Goal: Information Seeking & Learning: Learn about a topic

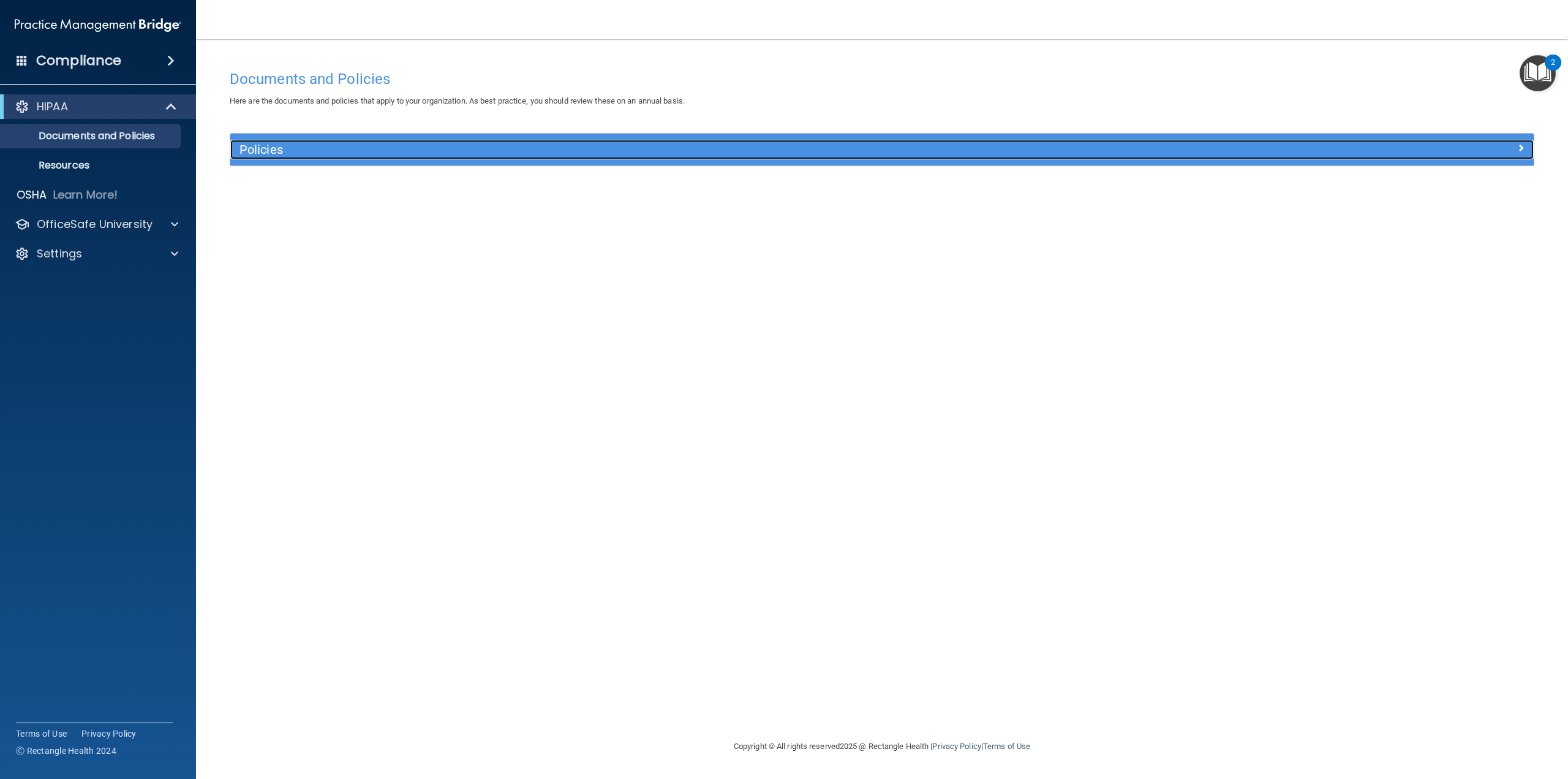
click at [692, 150] on h5 "Policies" at bounding box center [718, 149] width 959 height 14
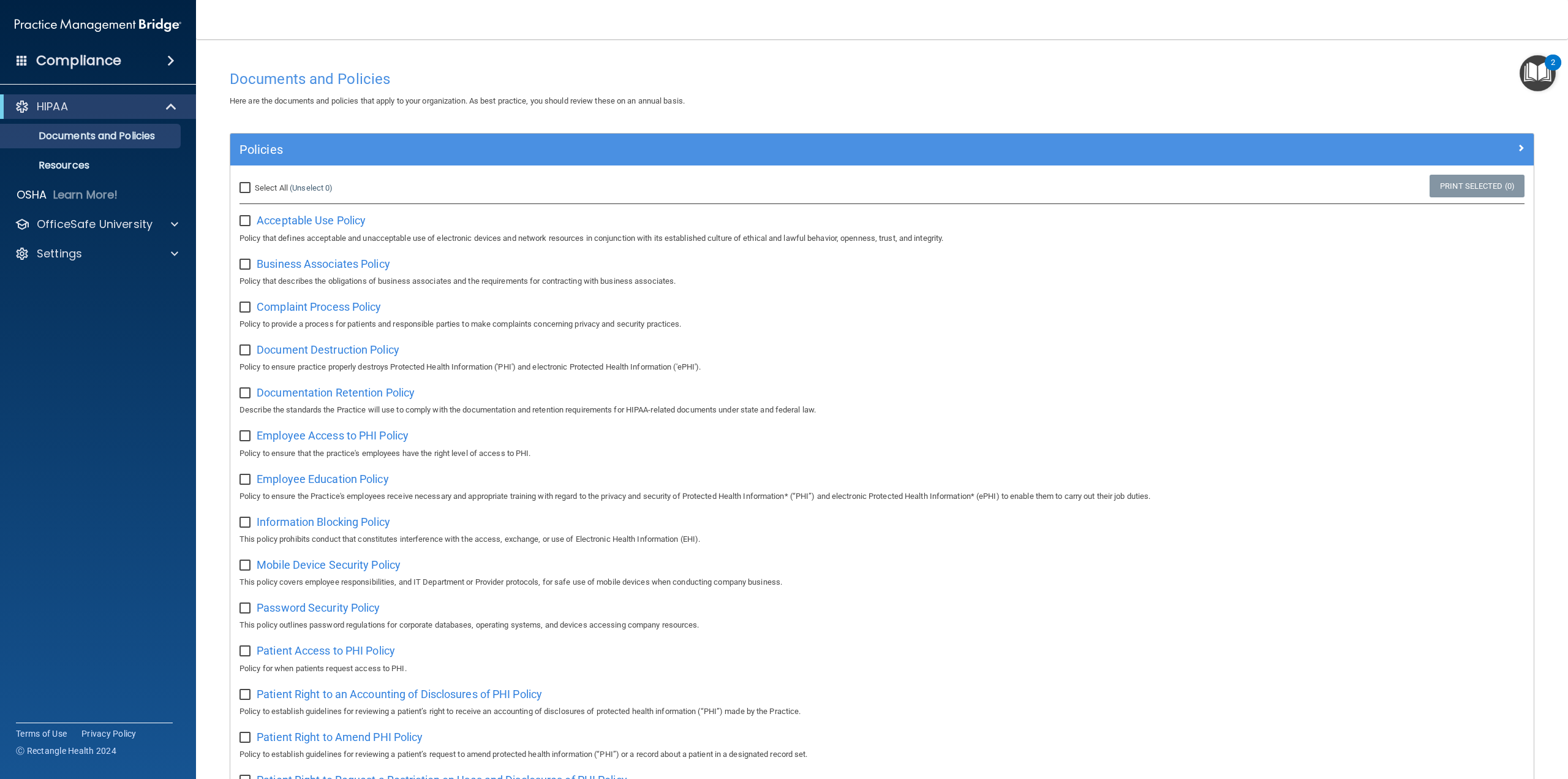
click at [984, 73] on h4 "Documents and Policies" at bounding box center [883, 79] width 1305 height 16
click at [124, 231] on p "OfficeSafe University" at bounding box center [94, 225] width 115 height 15
click at [104, 256] on p "HIPAA Training" at bounding box center [59, 253] width 101 height 12
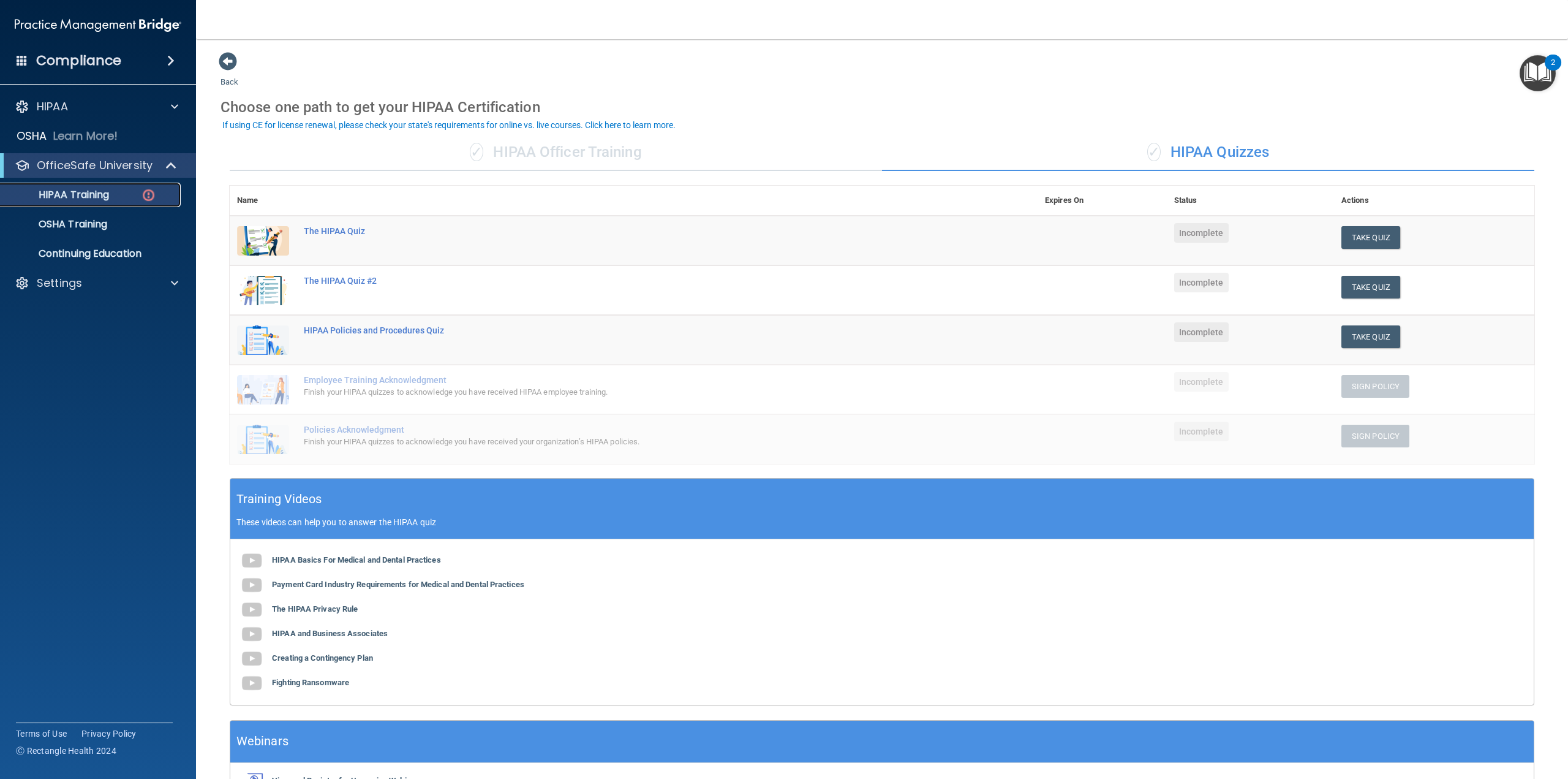
click at [71, 193] on p "HIPAA Training" at bounding box center [59, 194] width 101 height 12
click at [100, 196] on p "HIPAA Training" at bounding box center [59, 194] width 101 height 12
click at [356, 232] on div "The HIPAA Quiz" at bounding box center [641, 231] width 673 height 10
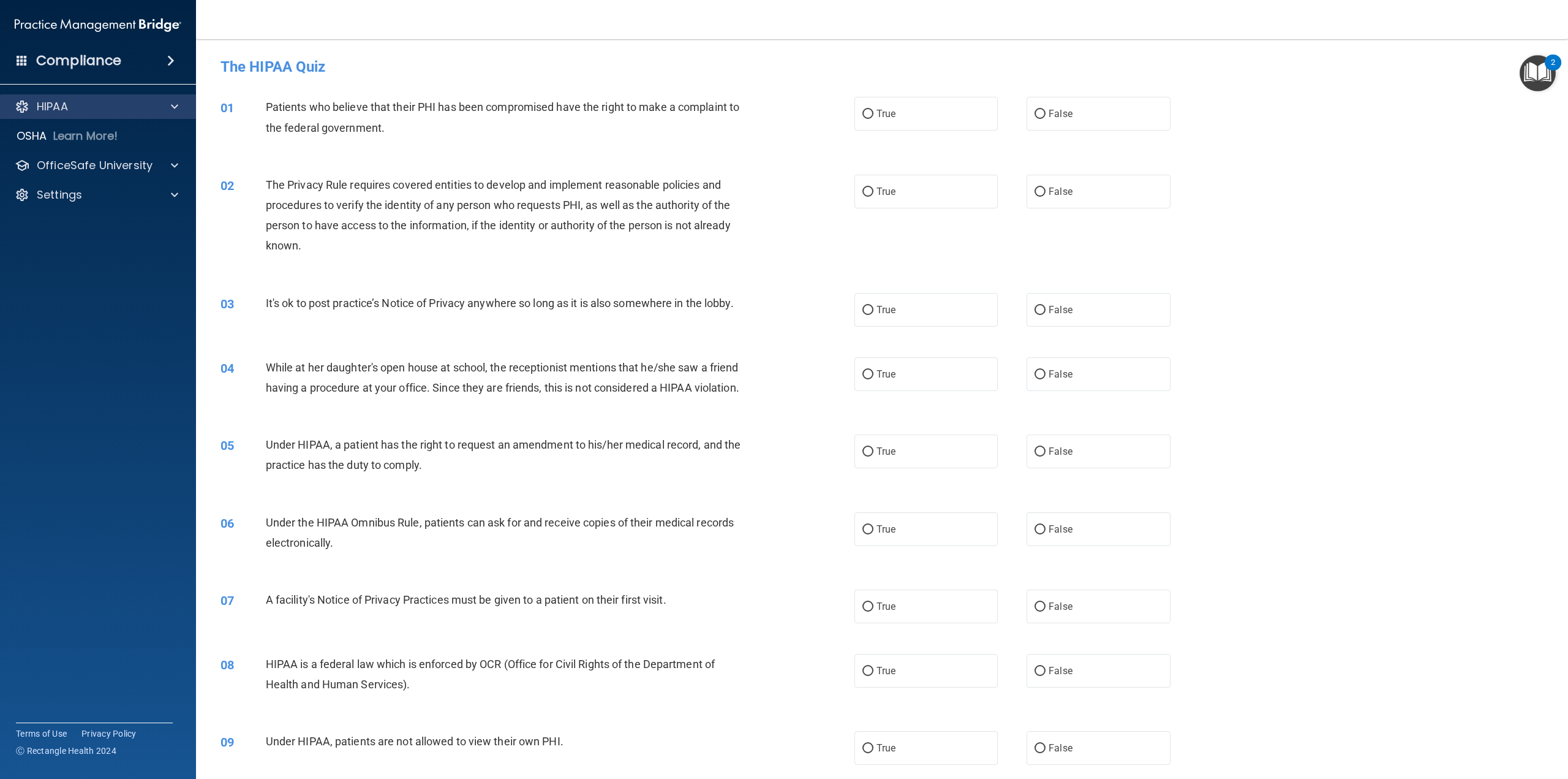
click at [174, 114] on div "HIPAA" at bounding box center [98, 106] width 197 height 25
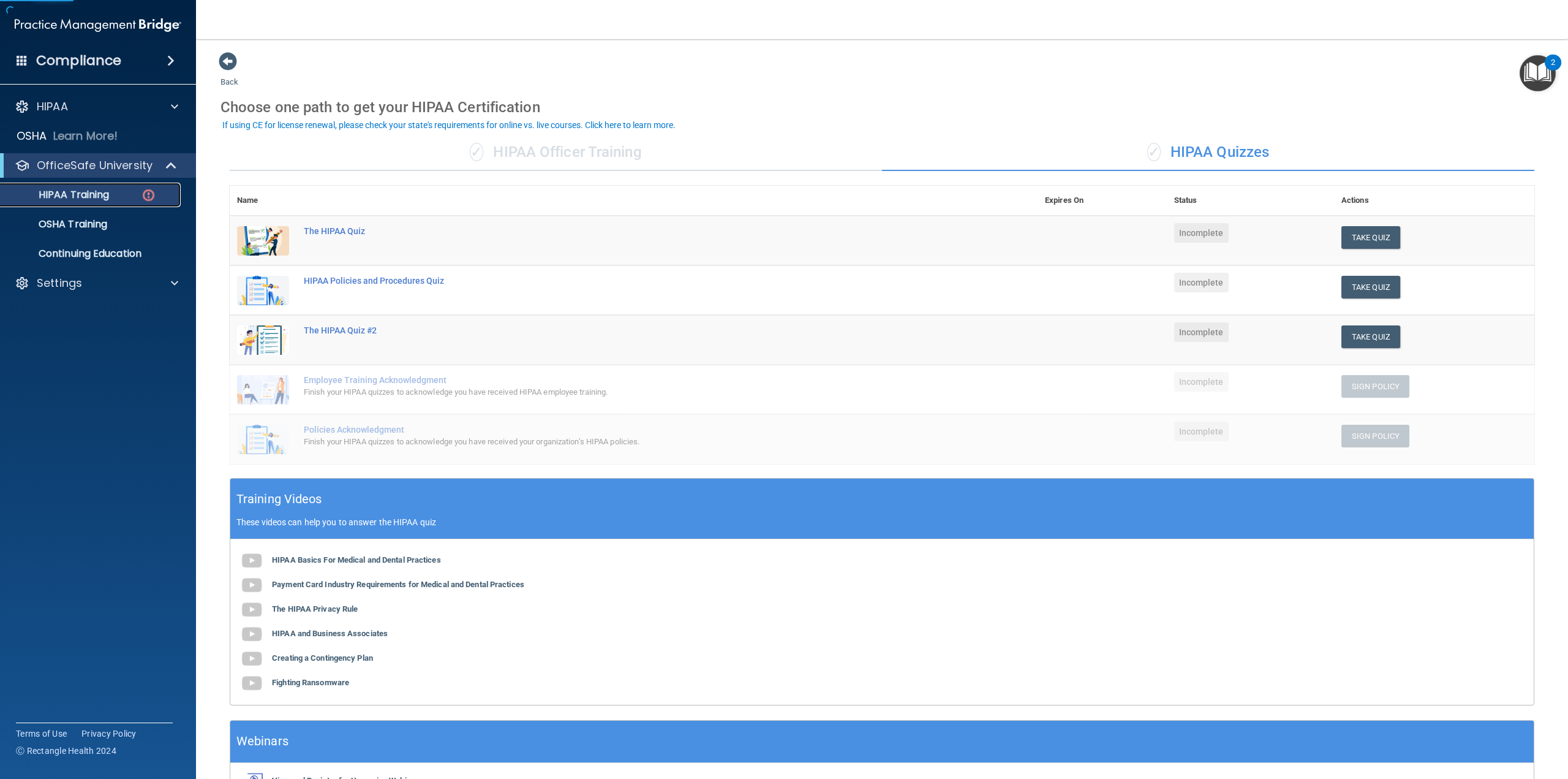
click at [93, 192] on p "HIPAA Training" at bounding box center [59, 194] width 101 height 12
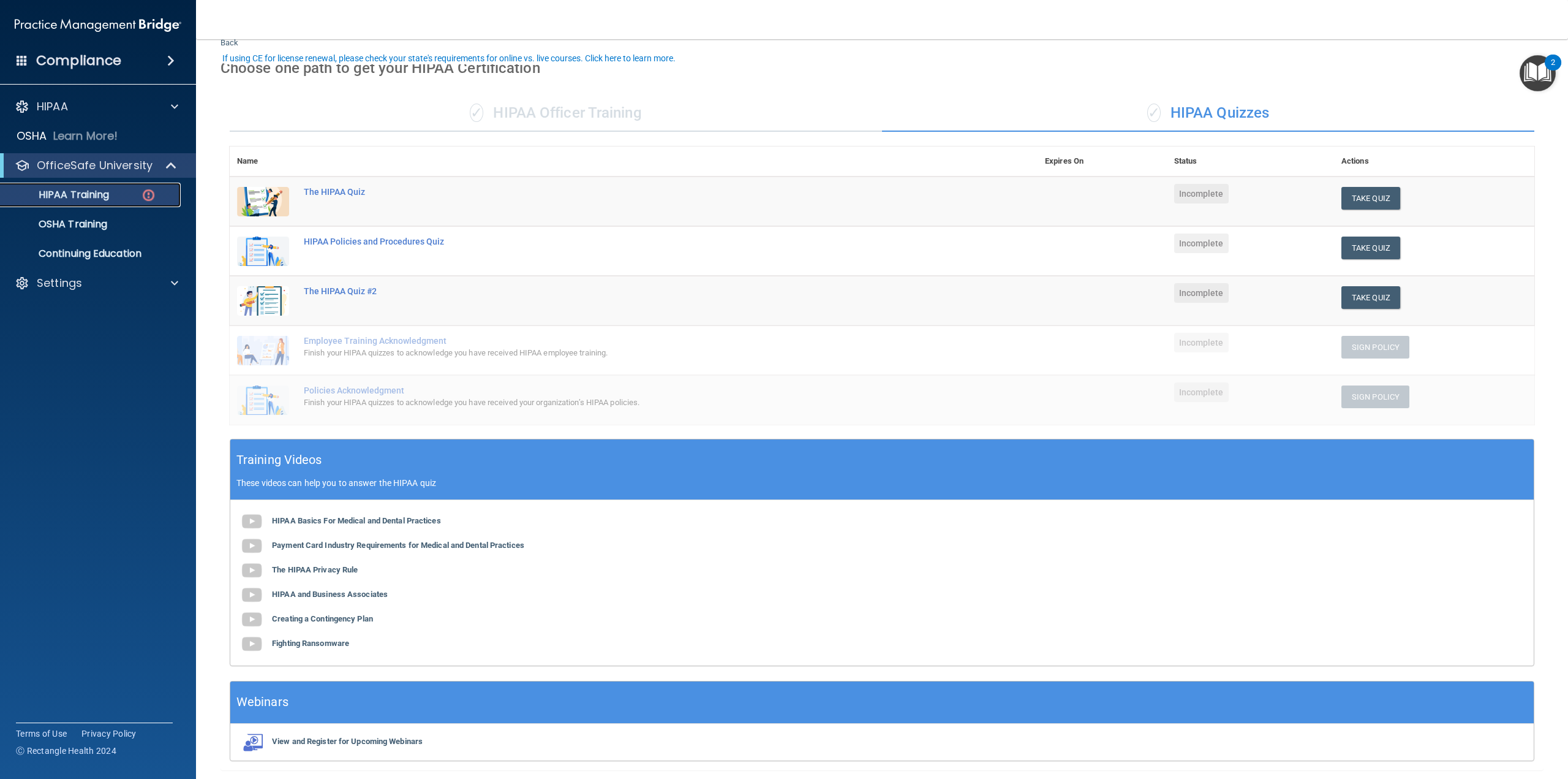
scroll to position [80, 0]
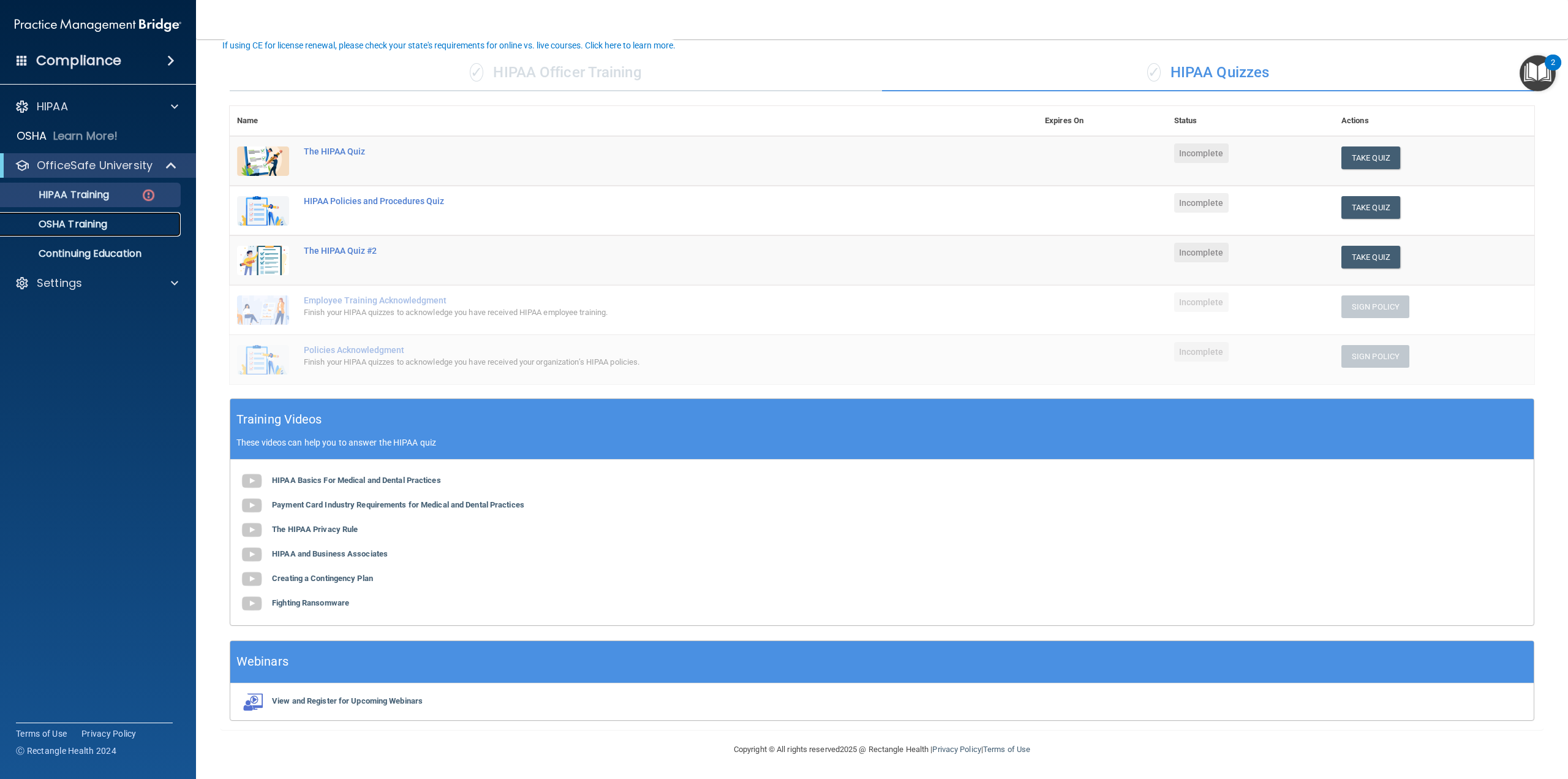
click at [99, 234] on link "OSHA Training" at bounding box center [84, 224] width 193 height 25
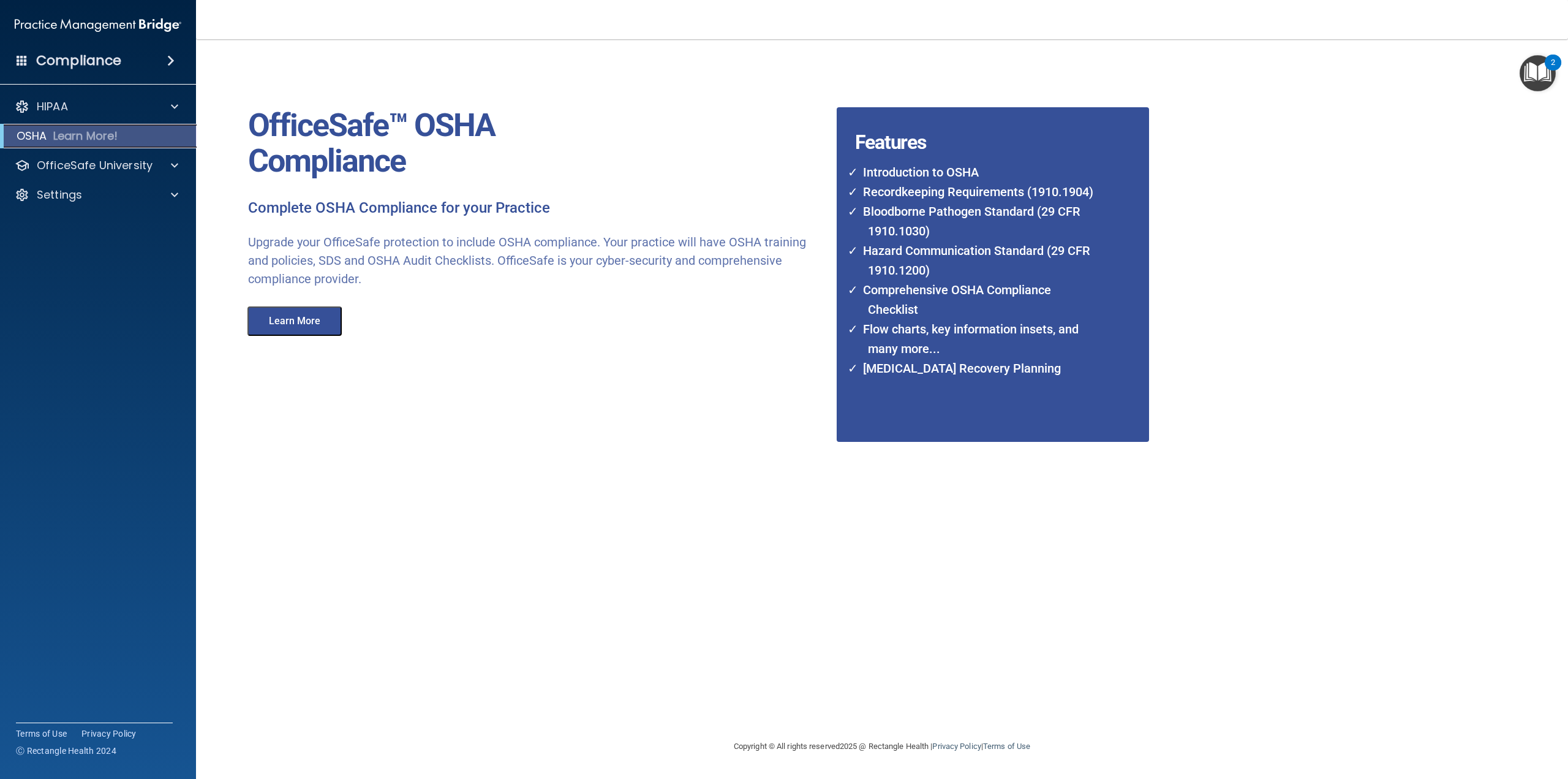
click at [93, 143] on div "OSHA Learn More!" at bounding box center [98, 136] width 215 height 25
click at [180, 163] on div at bounding box center [172, 165] width 30 height 15
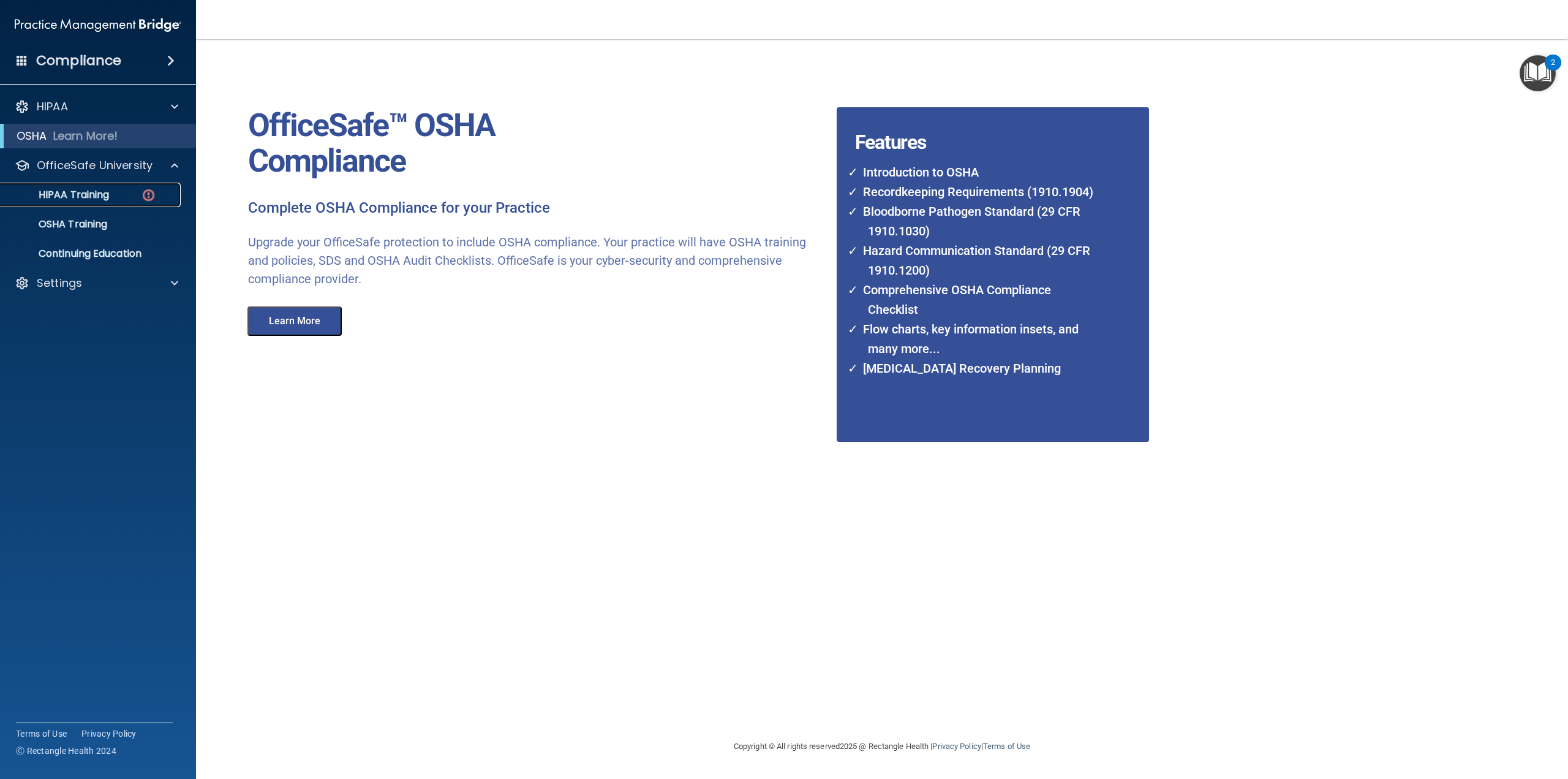
click at [140, 194] on div "HIPAA Training" at bounding box center [92, 194] width 167 height 12
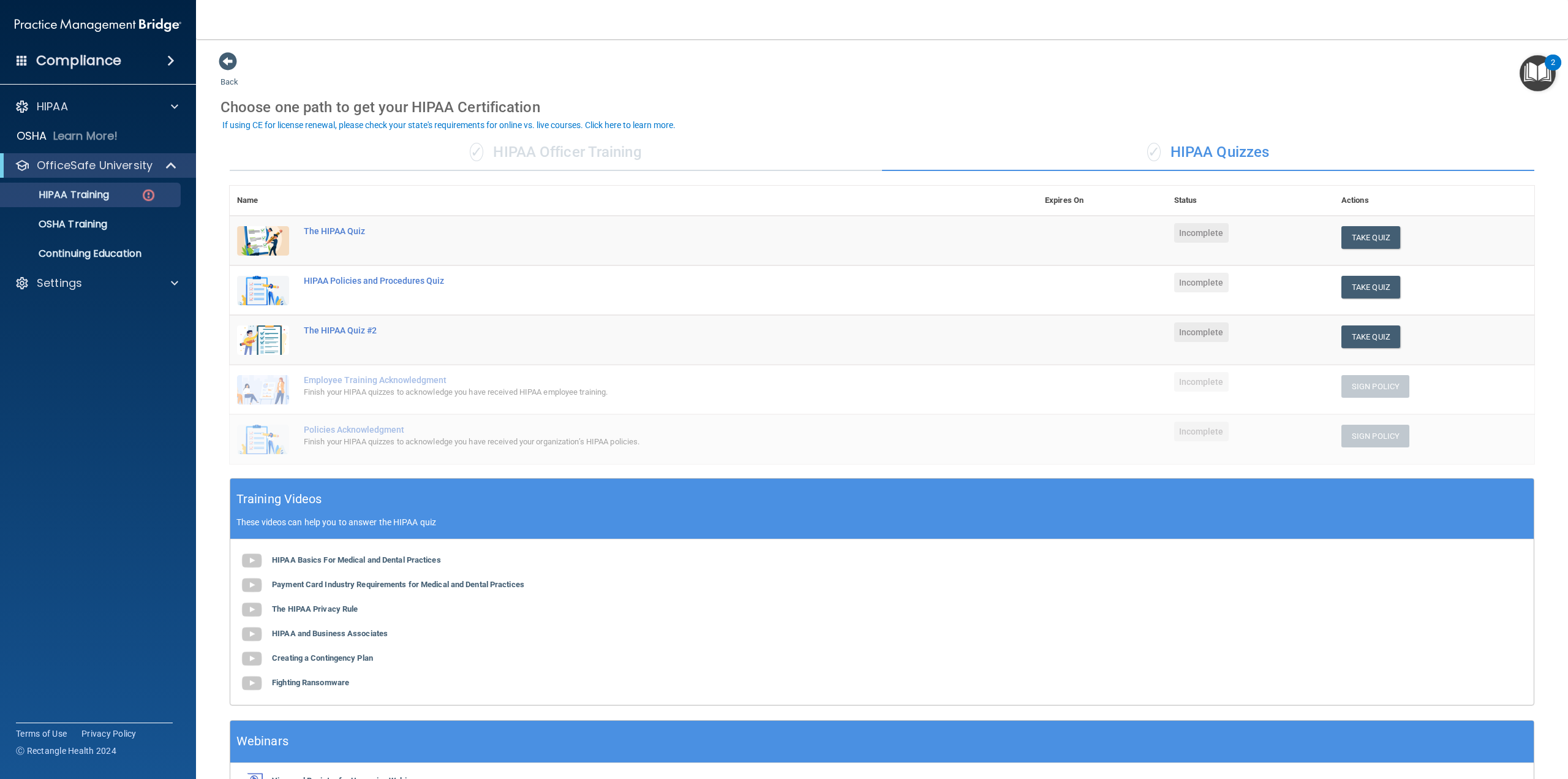
click at [603, 125] on div "If using CE for license renewal, please check your state's requirements for onl…" at bounding box center [449, 125] width 454 height 8
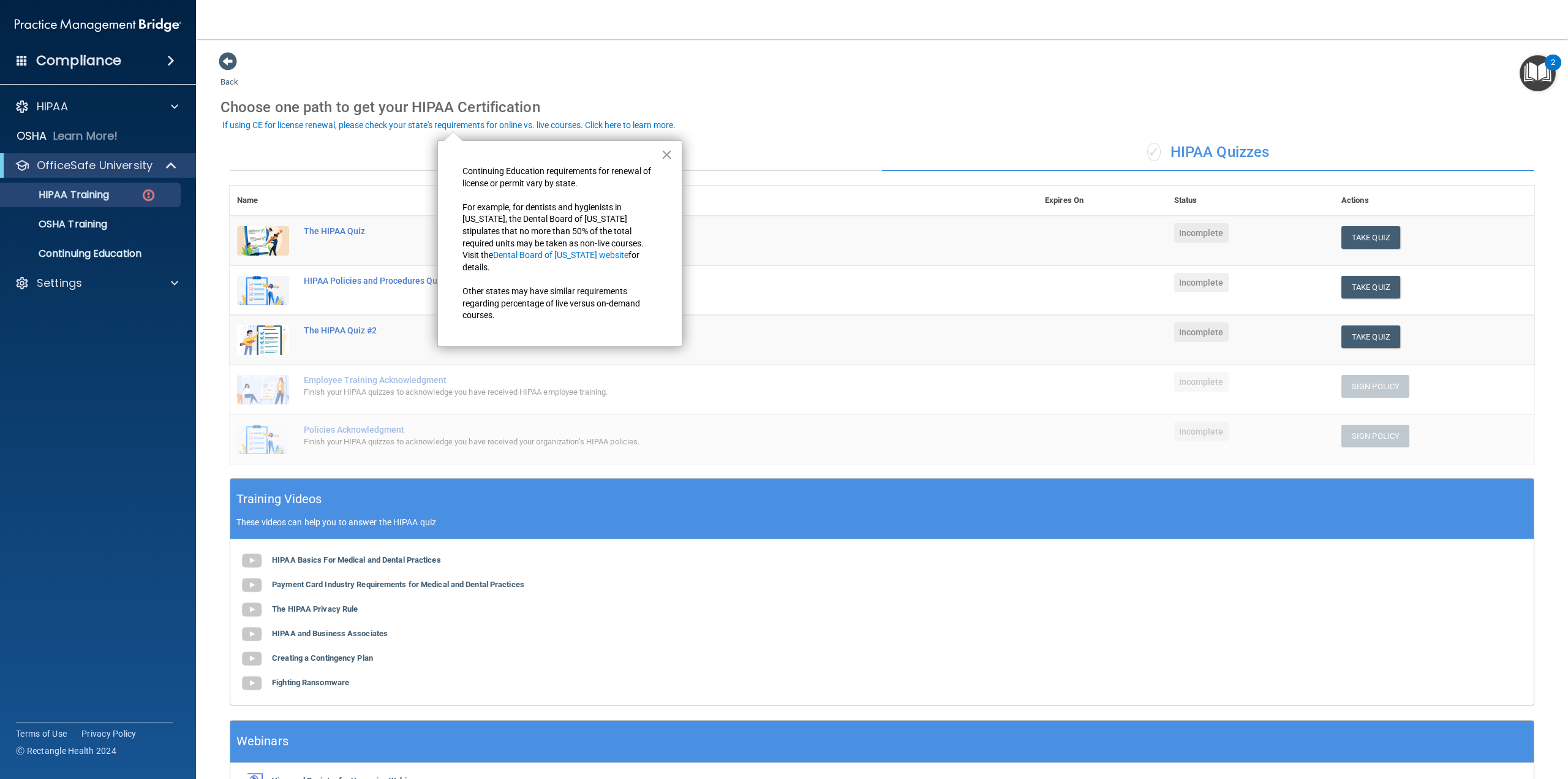
click at [729, 114] on div "Choose one path to get your HIPAA Certification" at bounding box center [883, 107] width 1323 height 36
drag, startPoint x: 765, startPoint y: 101, endPoint x: 758, endPoint y: 110, distance: 11.4
click at [765, 102] on div "Choose one path to get your HIPAA Certification" at bounding box center [883, 107] width 1323 height 36
click at [669, 152] on button "×" at bounding box center [666, 154] width 12 height 19
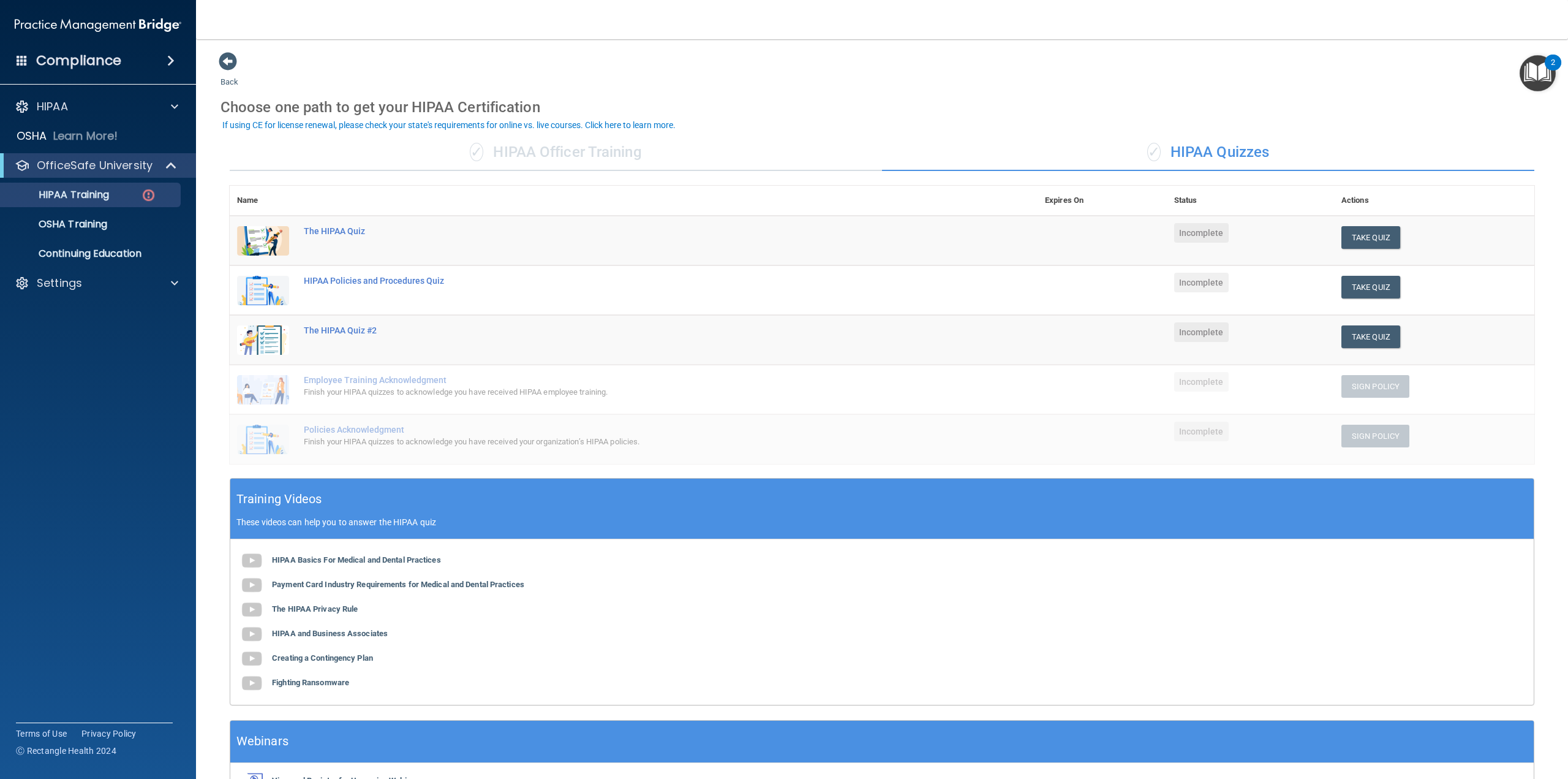
click at [555, 159] on div "✓ HIPAA Officer Training" at bounding box center [556, 152] width 652 height 37
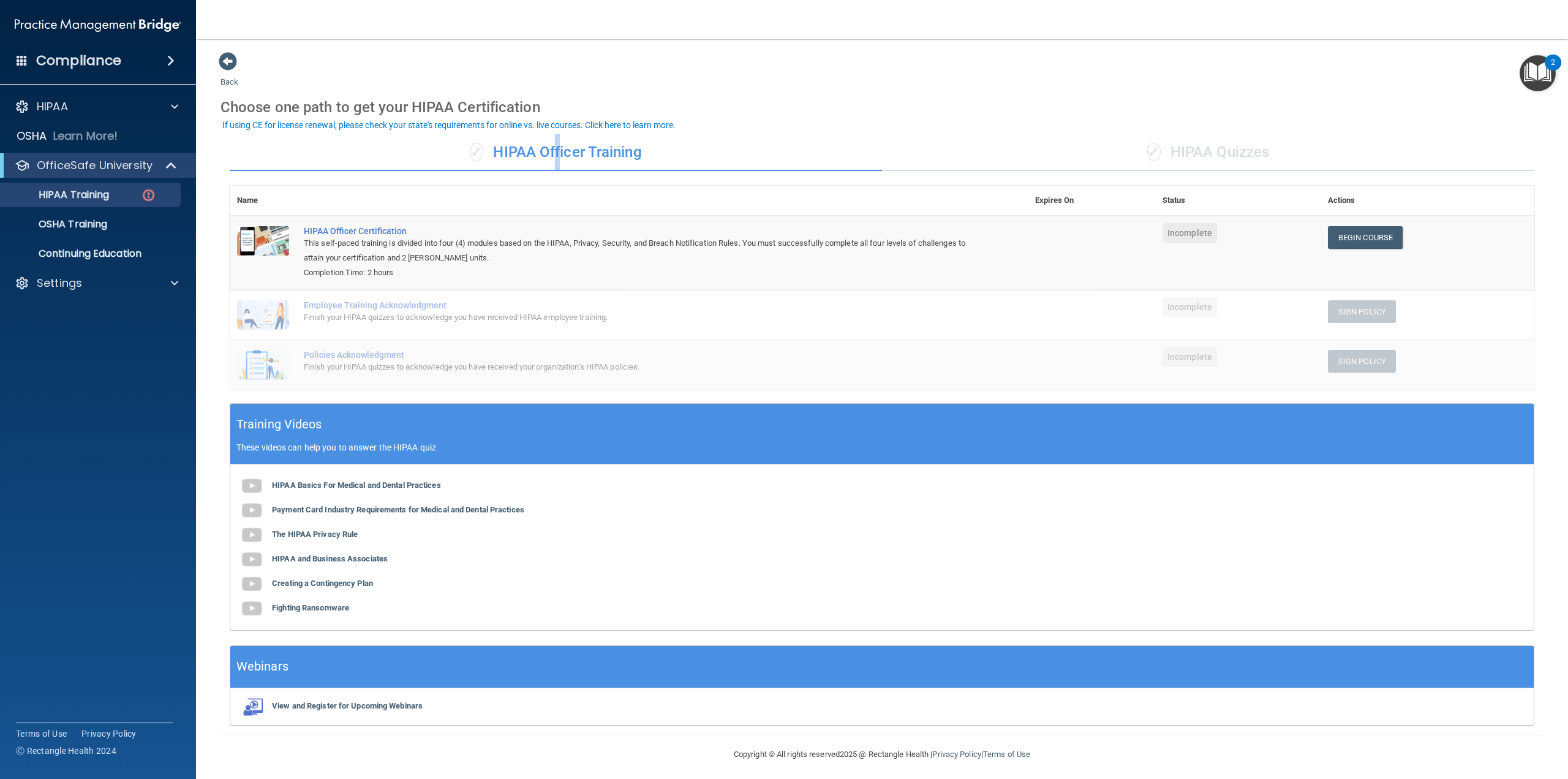
click at [557, 158] on div "✓ HIPAA Officer Training" at bounding box center [556, 152] width 652 height 37
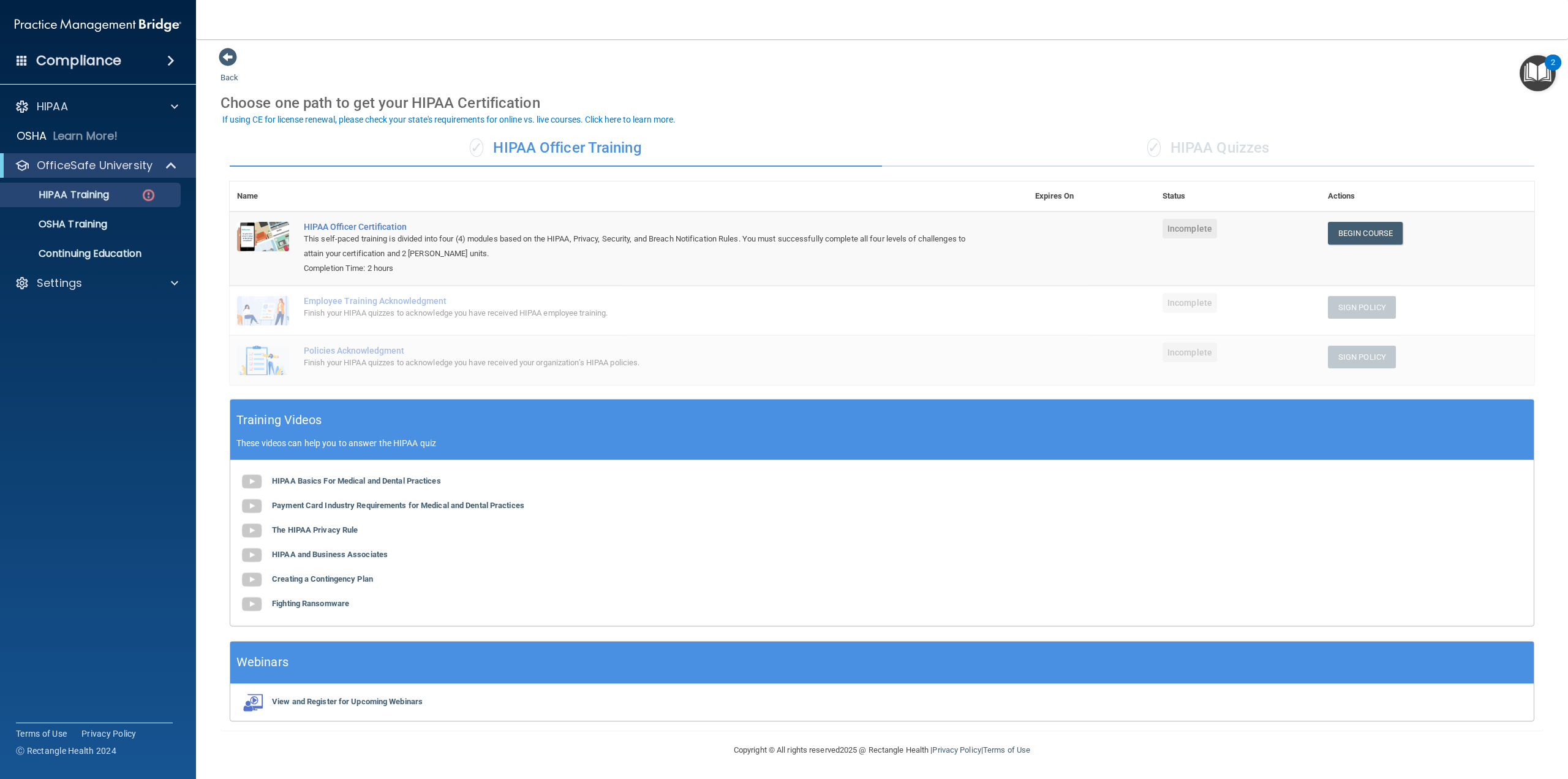
scroll to position [5, 0]
click at [1122, 163] on div "✓ HIPAA Quizzes" at bounding box center [1208, 148] width 652 height 37
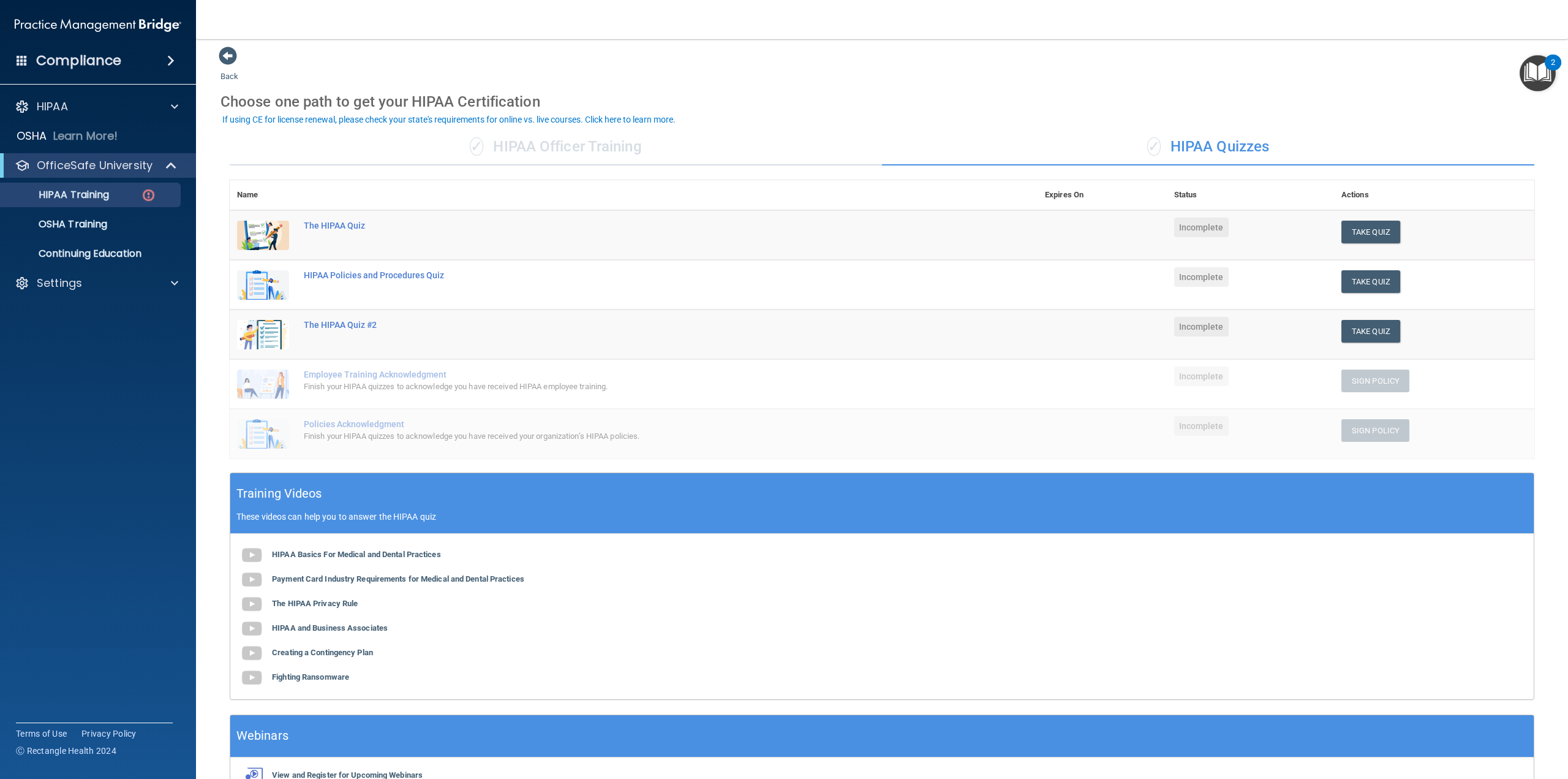
click at [605, 146] on div "✓ HIPAA Officer Training" at bounding box center [556, 147] width 652 height 37
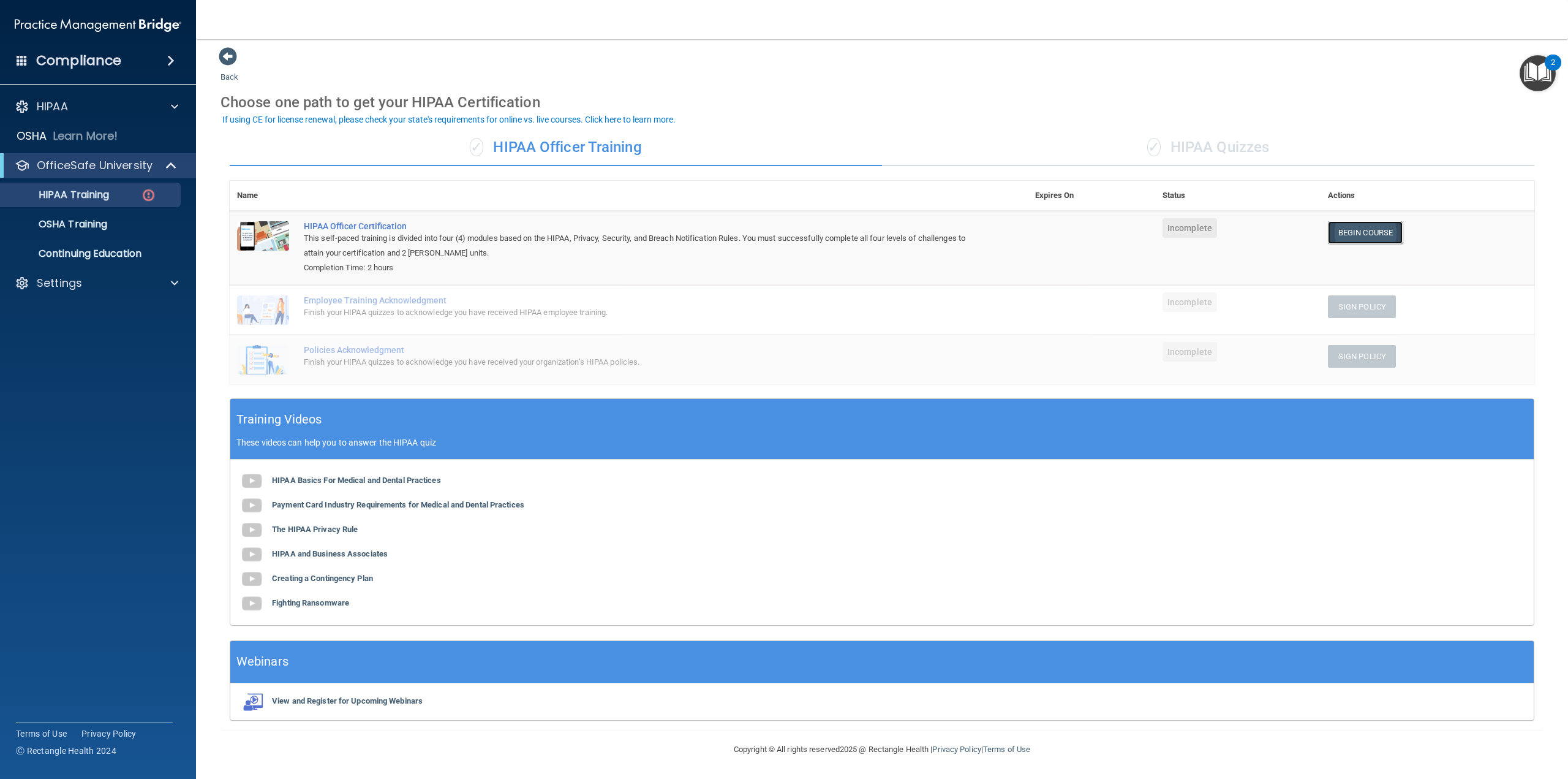
click at [1363, 232] on link "Begin Course" at bounding box center [1365, 232] width 75 height 23
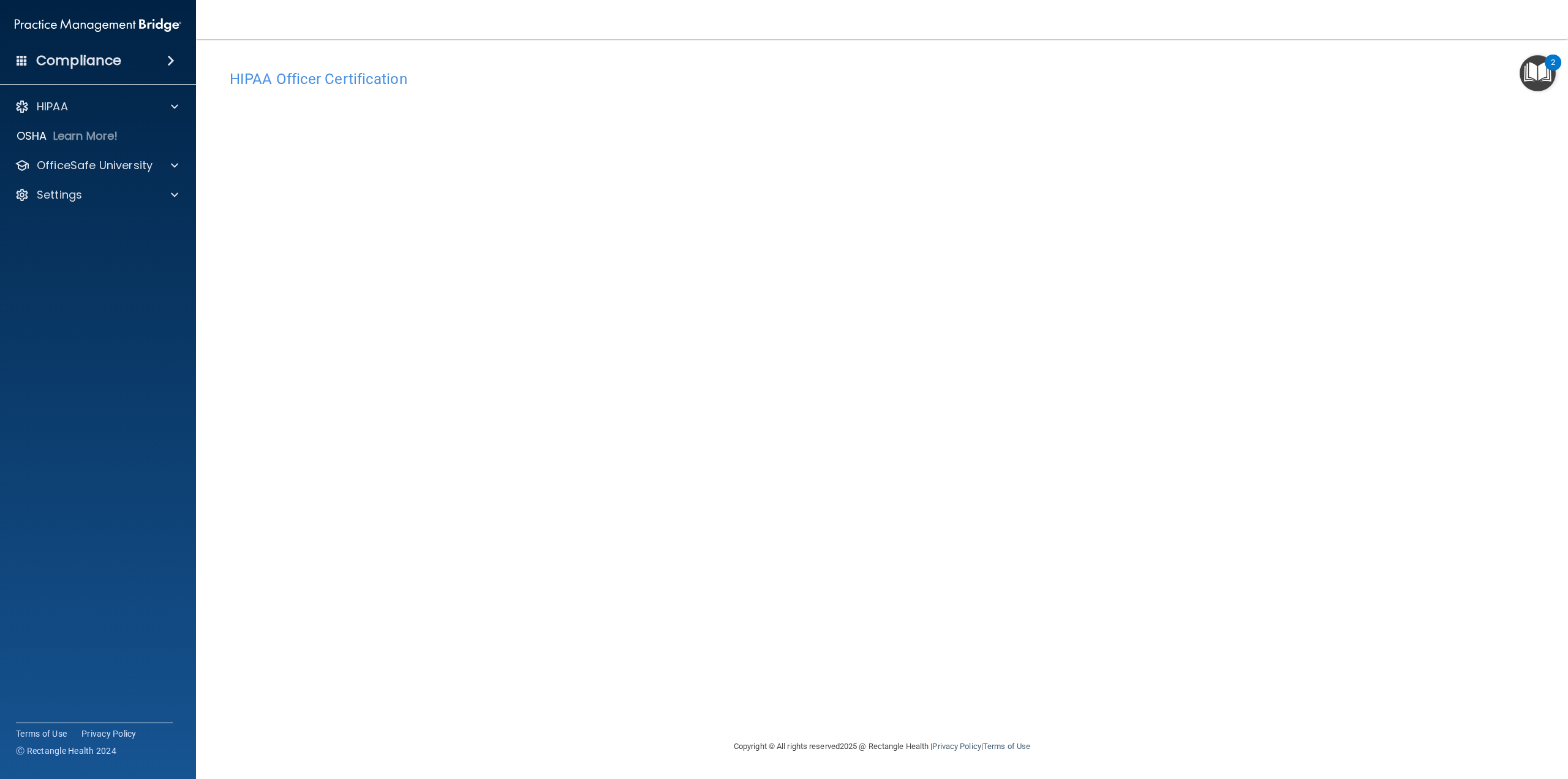
click at [1187, 612] on div "HIPAA Officer Certification This course doesn’t expire until . Are you sure you…" at bounding box center [883, 401] width 1323 height 675
